Goal: Register for event/course

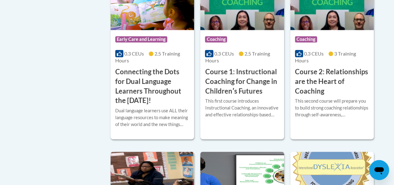
scroll to position [392, 0]
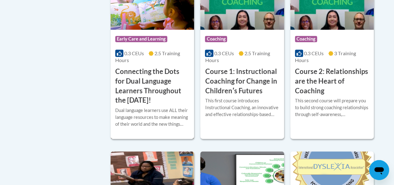
click at [135, 85] on h3 "Connecting the Dots for Dual Language Learners Throughout the Preschool Day!" at bounding box center [152, 86] width 74 height 38
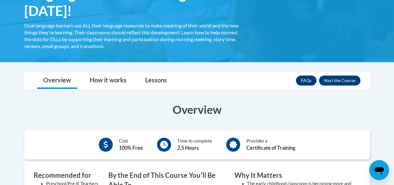
scroll to position [141, 0]
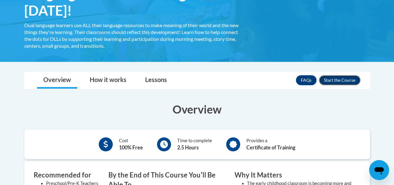
click at [339, 83] on button "Enroll" at bounding box center [339, 80] width 41 height 10
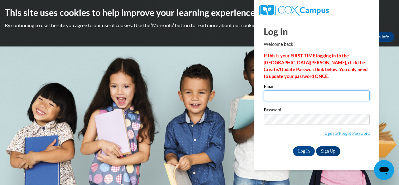
type input "[EMAIL_ADDRESS][DOMAIN_NAME]"
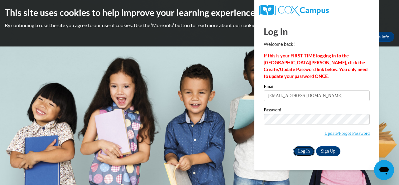
click at [304, 154] on input "Log In" at bounding box center [304, 151] width 22 height 10
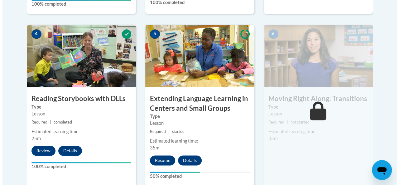
scroll to position [373, 0]
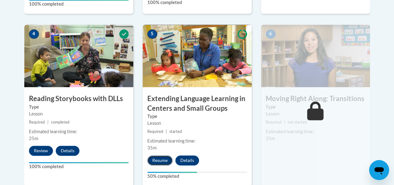
click at [160, 161] on button "Resume" at bounding box center [159, 160] width 25 height 10
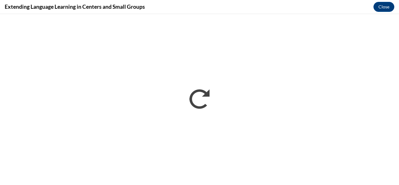
scroll to position [0, 0]
